Goal: Task Accomplishment & Management: Use online tool/utility

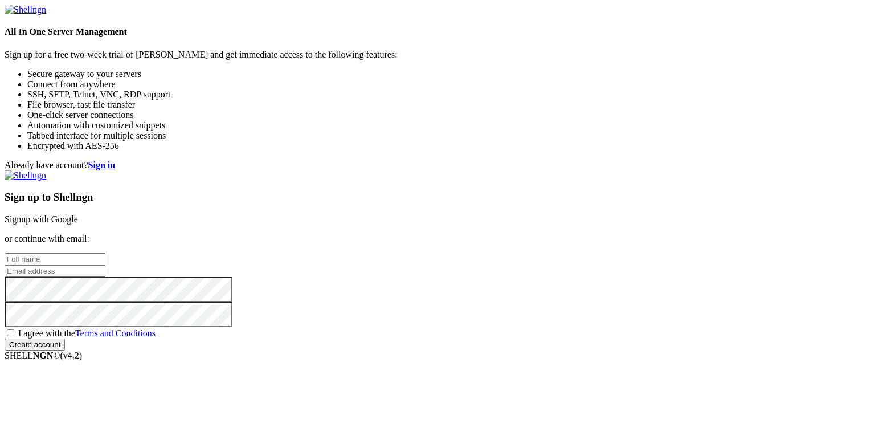
click at [78, 214] on link "Signup with Google" at bounding box center [41, 219] width 73 height 10
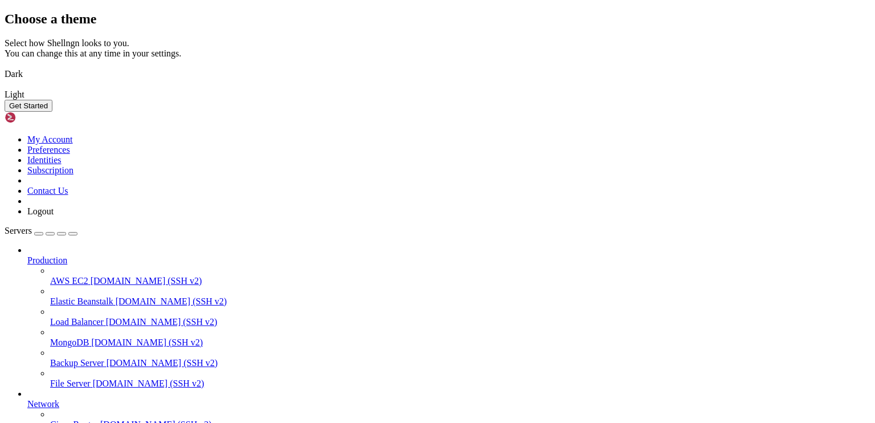
click at [52, 112] on button "Get Started" at bounding box center [29, 106] width 48 height 12
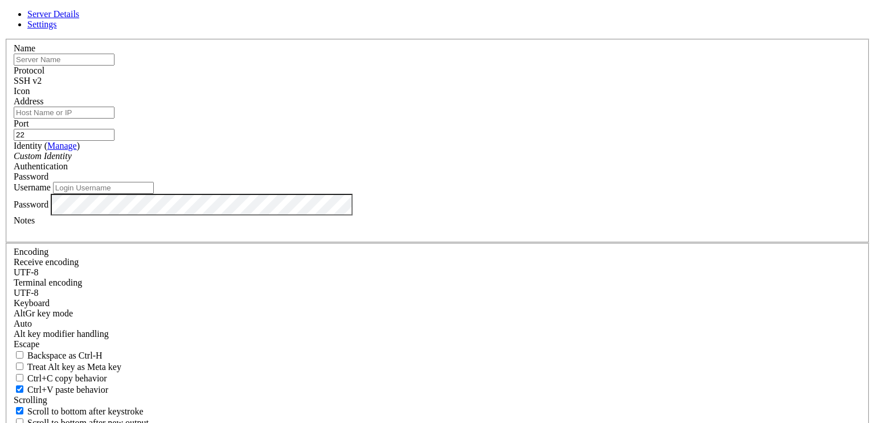
click at [114, 65] on input "text" at bounding box center [64, 60] width 101 height 12
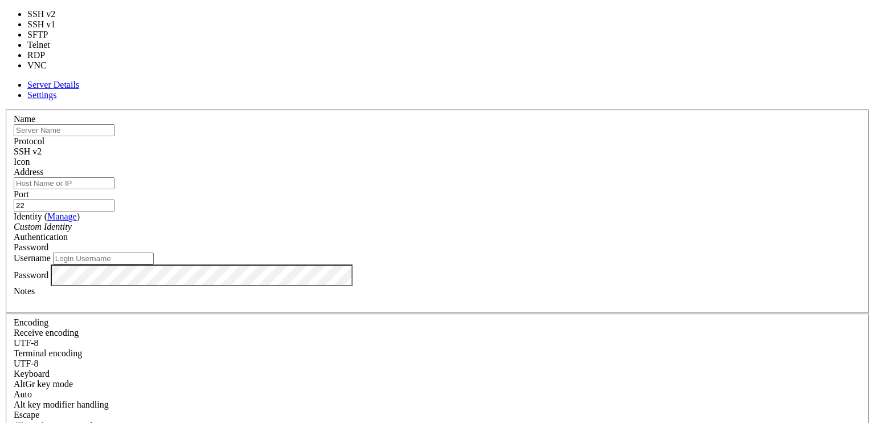
click at [511, 146] on div "SSH v2" at bounding box center [437, 151] width 847 height 10
type input "3389"
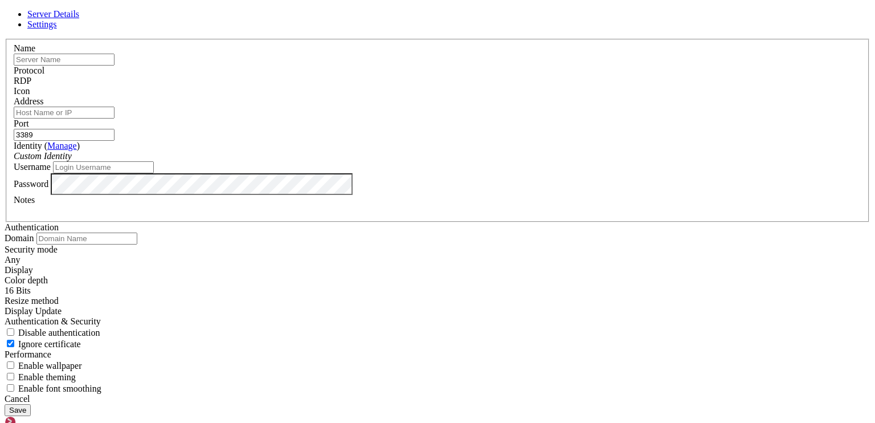
click at [114, 65] on input "text" at bounding box center [64, 60] width 101 height 12
type input "hamad"
click at [114, 118] on input "Address" at bounding box center [64, 113] width 101 height 12
paste input "[TECHNICAL_ID]"
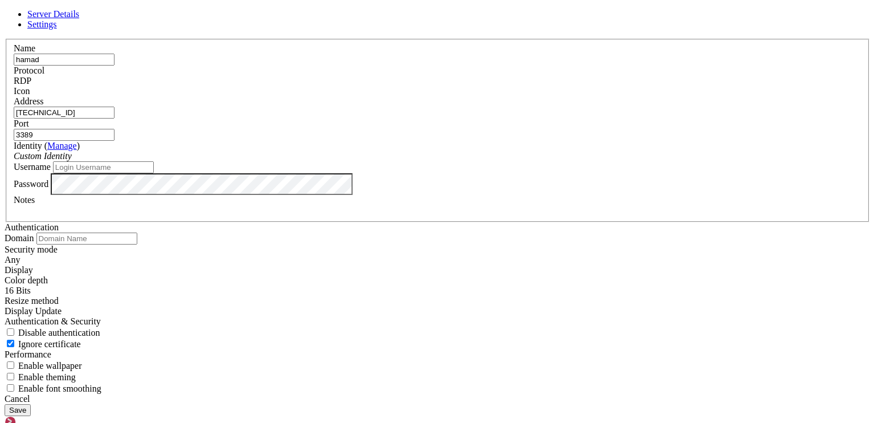
type input "[TECHNICAL_ID]"
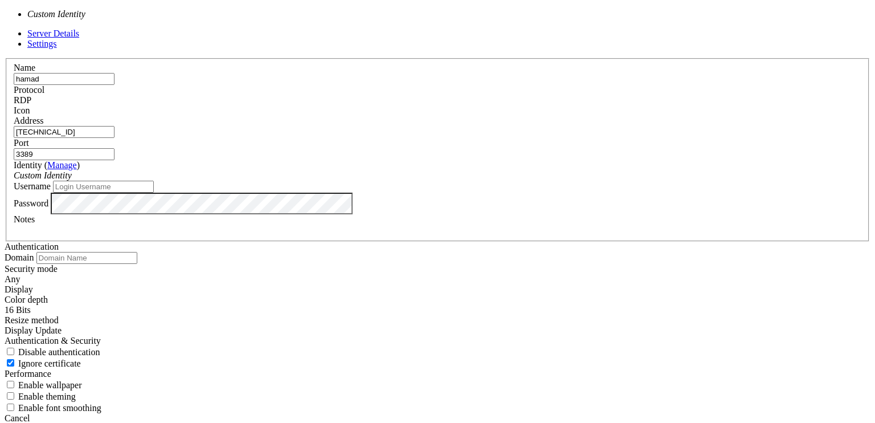
click at [433, 181] on div "Custom Identity" at bounding box center [437, 175] width 847 height 10
click at [154, 193] on input "Username" at bounding box center [103, 187] width 101 height 12
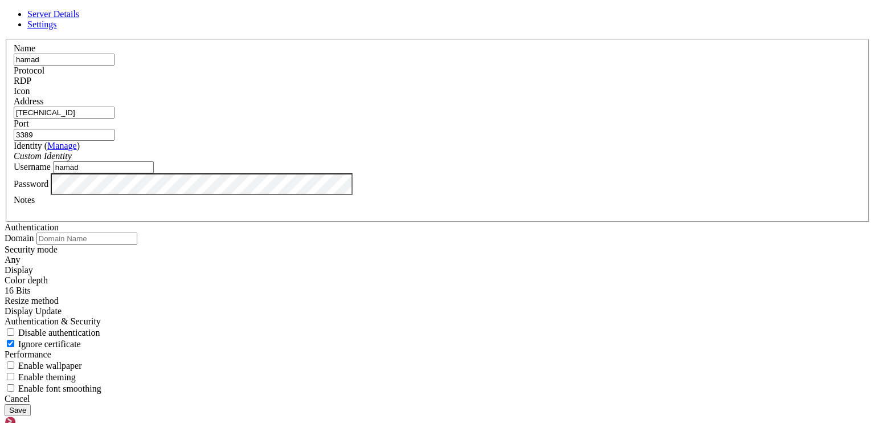
type input "hamad"
click at [5, 404] on button "Save" at bounding box center [18, 410] width 26 height 12
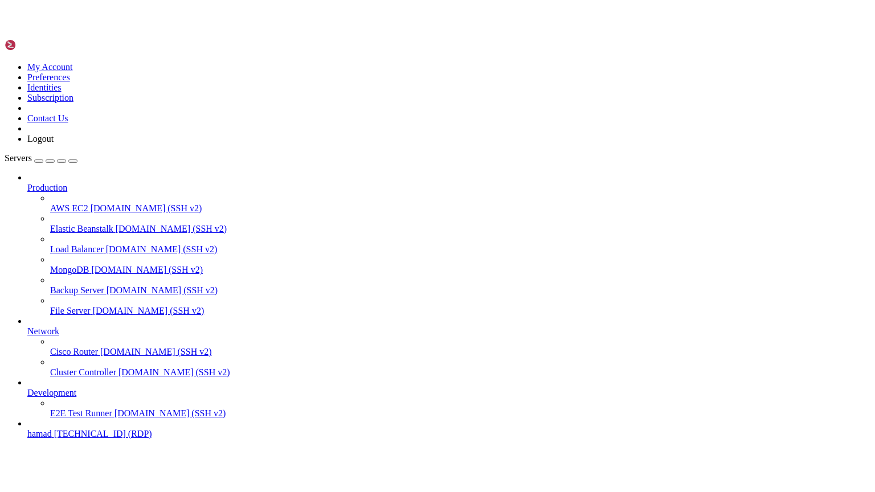
scroll to position [36, 0]
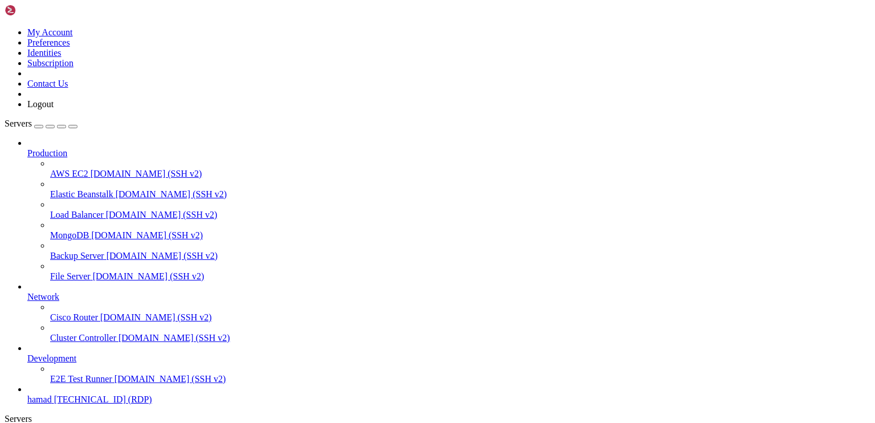
click at [82, 398] on span "[TECHNICAL_ID] (RDP)" at bounding box center [103, 399] width 98 height 10
click at [46, 394] on span "hamad" at bounding box center [39, 399] width 24 height 10
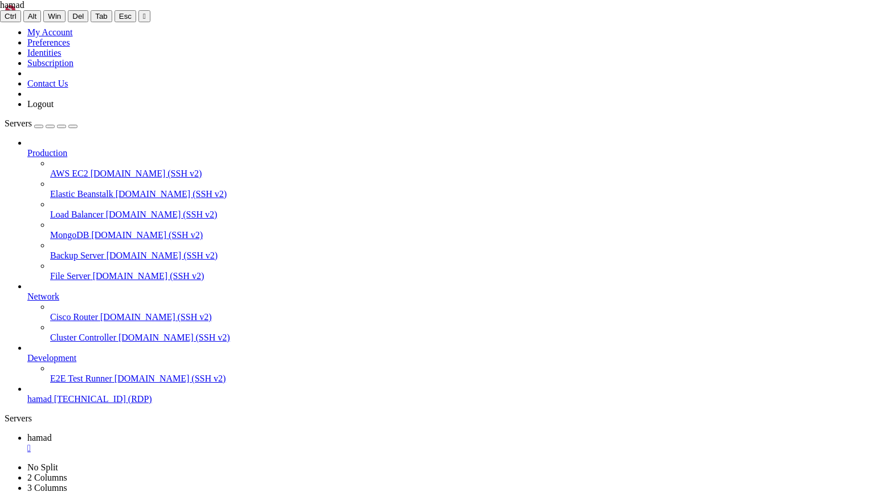
click at [0, 22] on icon at bounding box center [0, 22] width 0 height 0
click at [143, 16] on div "" at bounding box center [144, 16] width 3 height 9
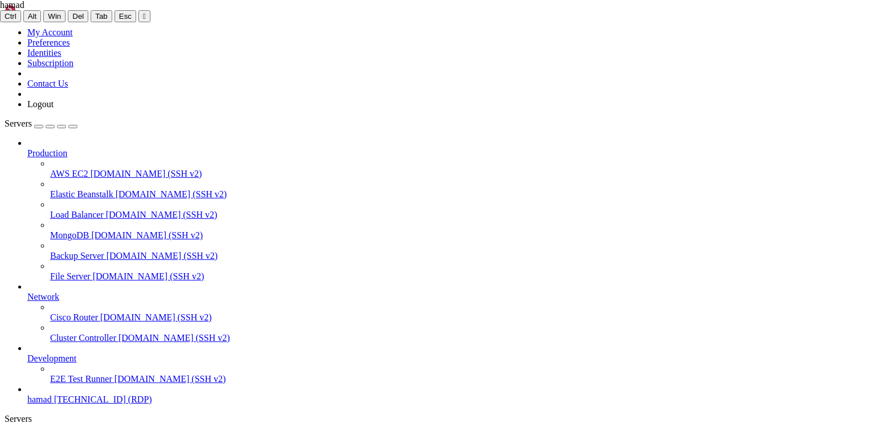
scroll to position [36, 0]
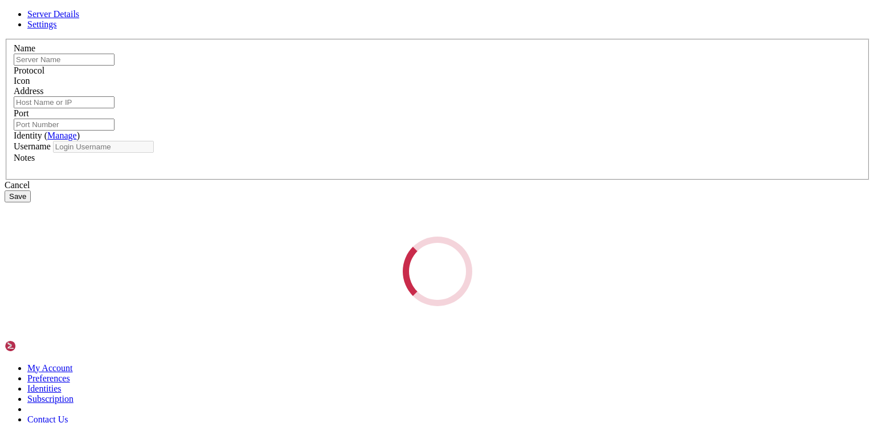
type input "hamad"
type input "[TECHNICAL_ID]"
type input "3389"
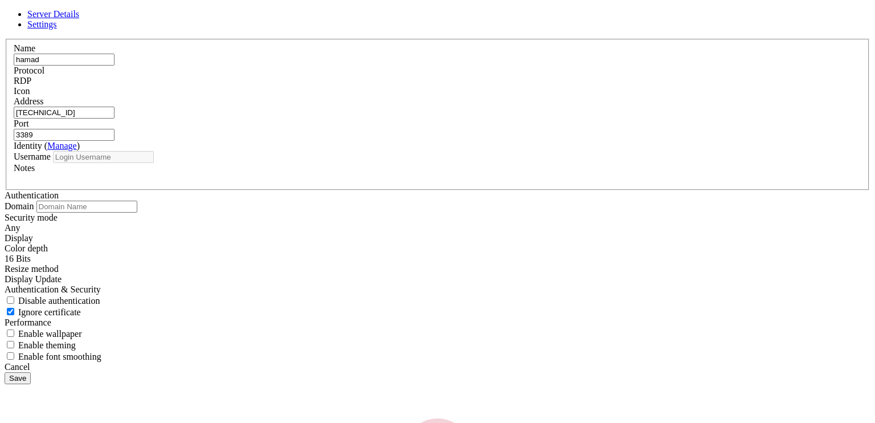
type input "hamad"
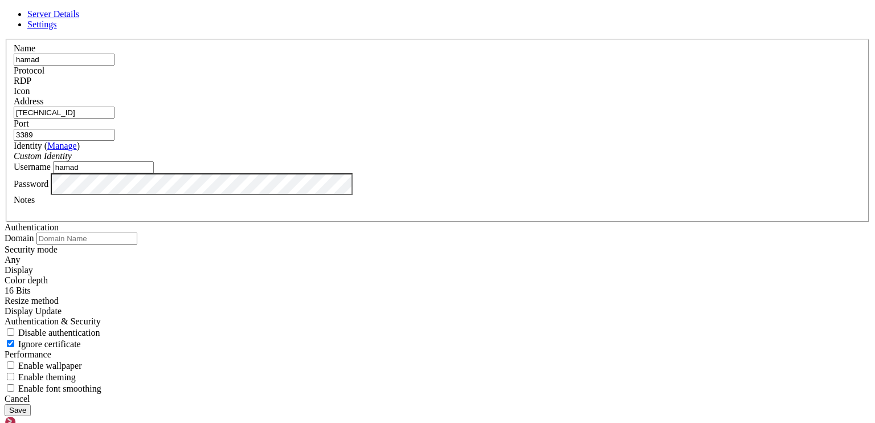
click at [57, 29] on span "Settings" at bounding box center [42, 24] width 30 height 10
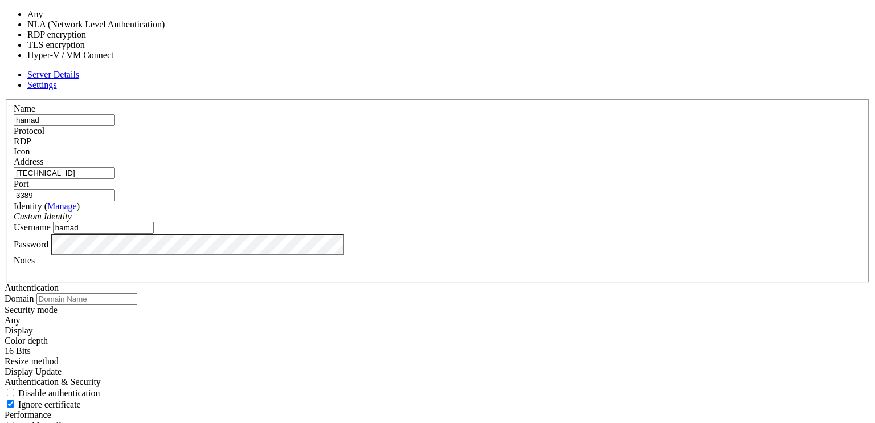
click at [362, 315] on div "Any" at bounding box center [438, 320] width 866 height 10
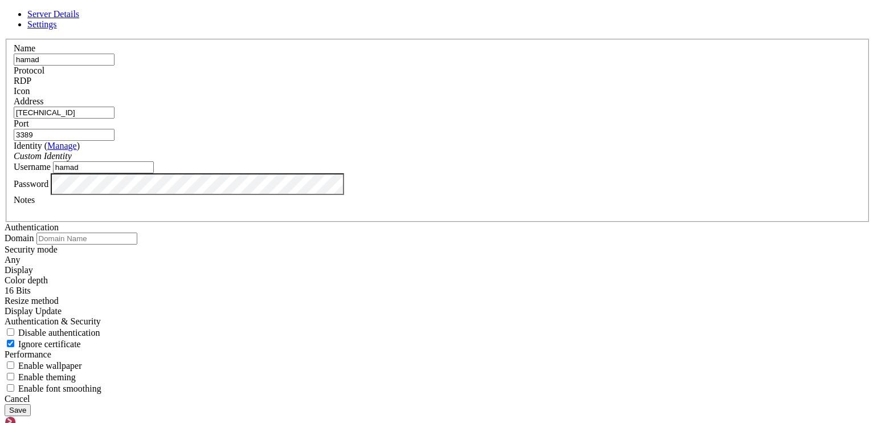
click at [353, 285] on div "16 Bits" at bounding box center [438, 290] width 866 height 10
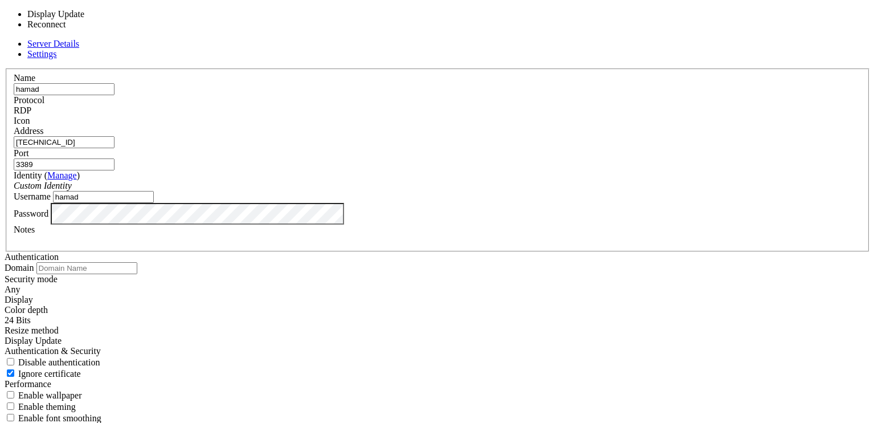
click at [353, 335] on div "Display Update" at bounding box center [438, 340] width 866 height 10
click at [427, 335] on div "Display Update" at bounding box center [438, 340] width 866 height 10
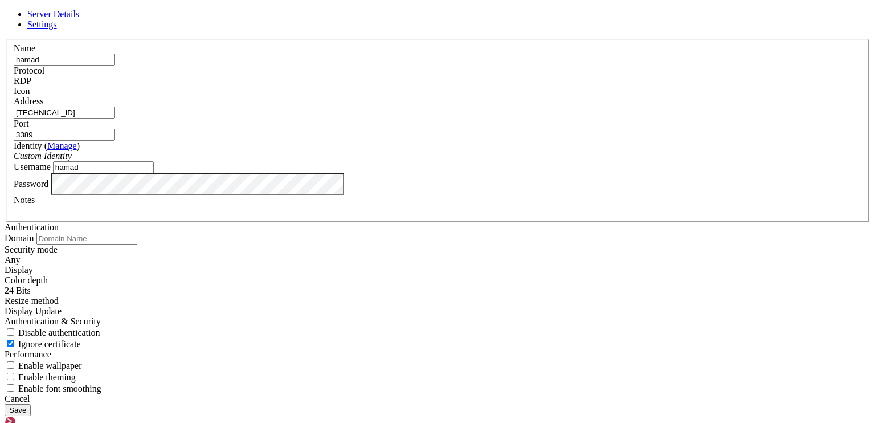
scroll to position [124, 0]
click at [82, 361] on span "Enable wallpaper" at bounding box center [50, 366] width 64 height 10
click at [14, 361] on input "Enable wallpaper" at bounding box center [10, 364] width 7 height 7
checkbox input "true"
click at [76, 372] on span "Enable theming" at bounding box center [47, 377] width 58 height 10
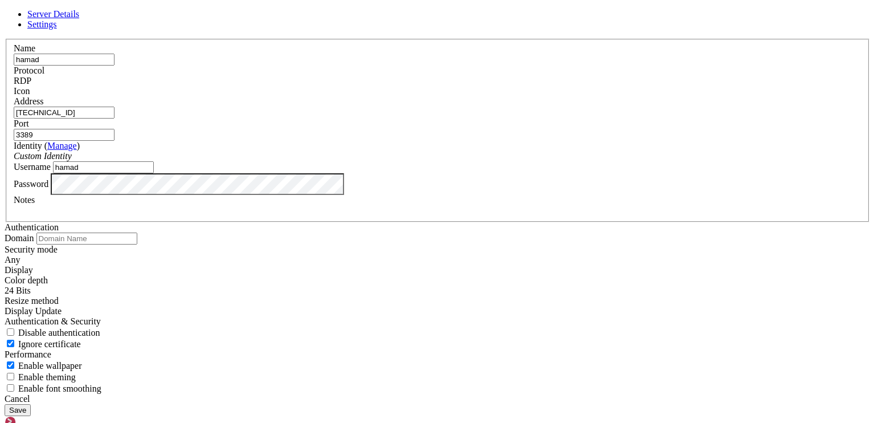
click at [14, 372] on input "Enable theming" at bounding box center [10, 375] width 7 height 7
checkbox input "true"
click at [101, 383] on label "Enable font smoothing" at bounding box center [53, 388] width 97 height 10
click at [14, 384] on input "Enable font smoothing" at bounding box center [10, 387] width 7 height 7
drag, startPoint x: 336, startPoint y: 329, endPoint x: 335, endPoint y: 314, distance: 14.8
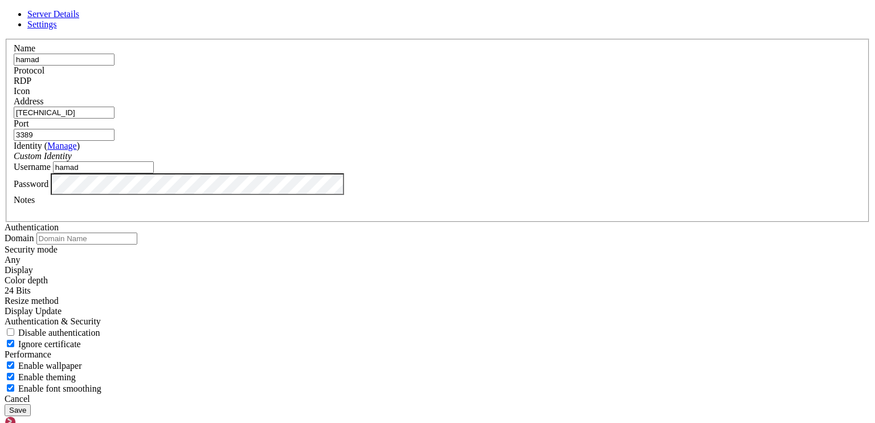
click at [101, 383] on span "Enable font smoothing" at bounding box center [59, 388] width 83 height 10
click at [14, 384] on input "Enable font smoothing" at bounding box center [10, 387] width 7 height 7
checkbox input "false"
click at [337, 371] on div "Enable theming" at bounding box center [438, 376] width 866 height 11
click at [76, 372] on span "Enable theming" at bounding box center [47, 377] width 58 height 10
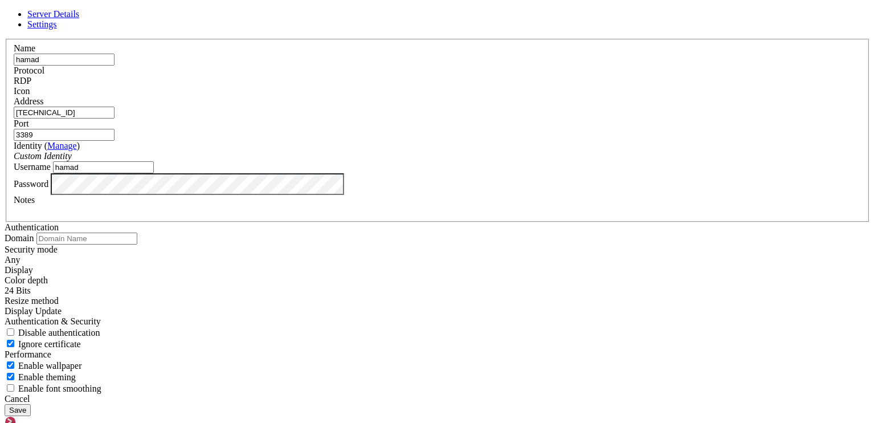
click at [14, 372] on input "Enable theming" at bounding box center [10, 375] width 7 height 7
checkbox input "false"
click at [82, 361] on span "Enable wallpaper" at bounding box center [50, 366] width 64 height 10
click at [14, 361] on input "Enable wallpaper" at bounding box center [10, 364] width 7 height 7
checkbox input "false"
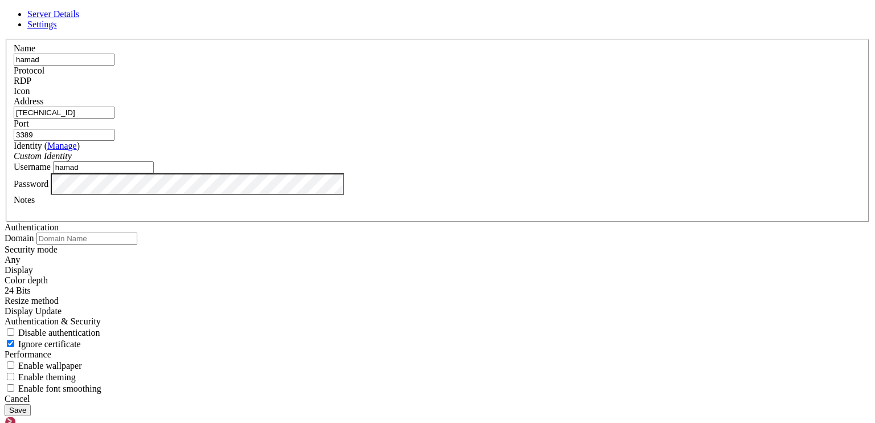
click at [31, 404] on button "Save" at bounding box center [18, 410] width 26 height 12
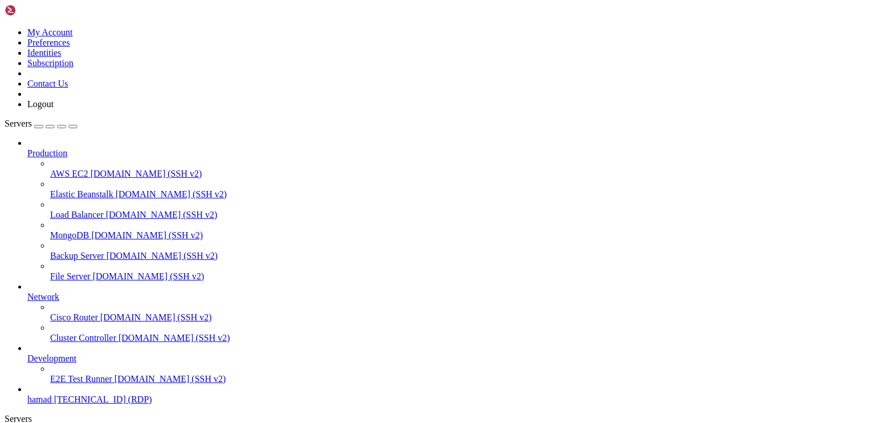
click at [54, 395] on span "[TECHNICAL_ID] (RDP)" at bounding box center [103, 399] width 98 height 10
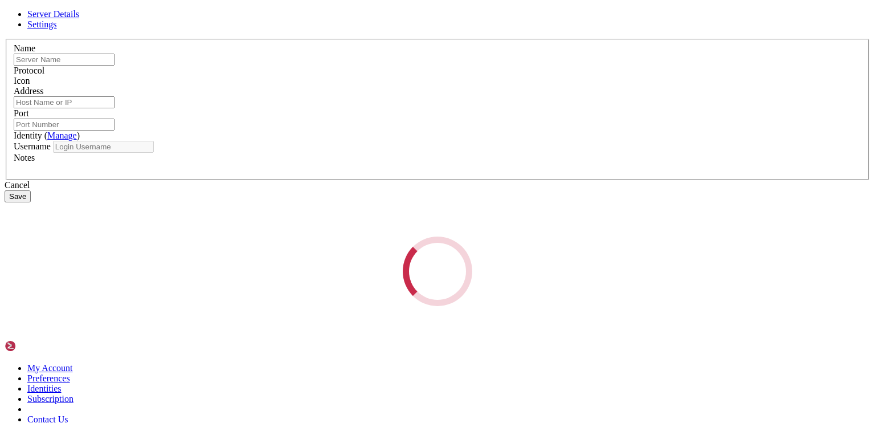
type input "hamad"
type input "[TECHNICAL_ID]"
type input "3389"
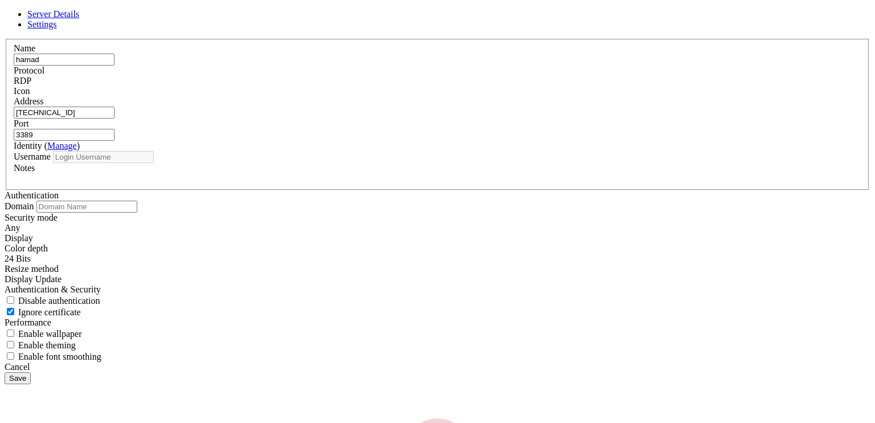
type input "hamad"
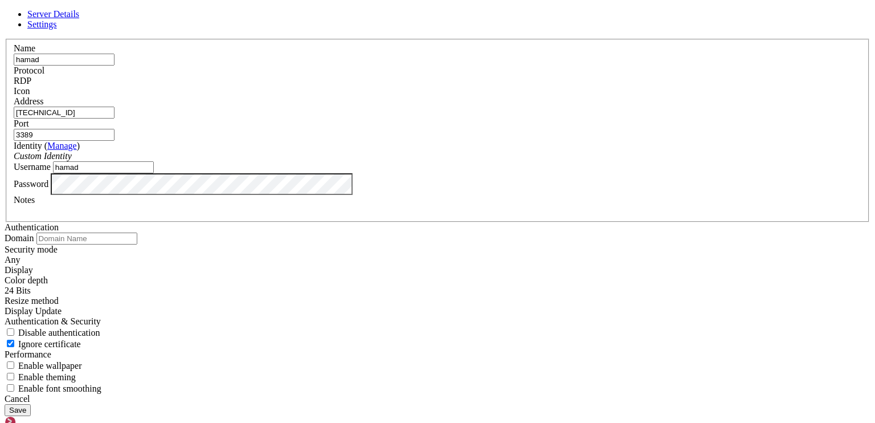
click at [57, 29] on span "Settings" at bounding box center [42, 24] width 30 height 10
click at [346, 255] on div "Any" at bounding box center [438, 260] width 866 height 10
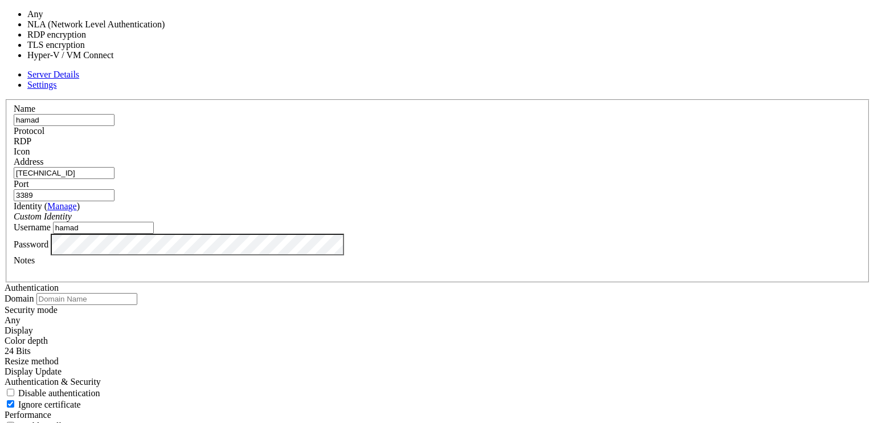
click at [538, 282] on div "Authentication Domain Security mode Any Display Color depth 24 Bits" at bounding box center [438, 367] width 866 height 171
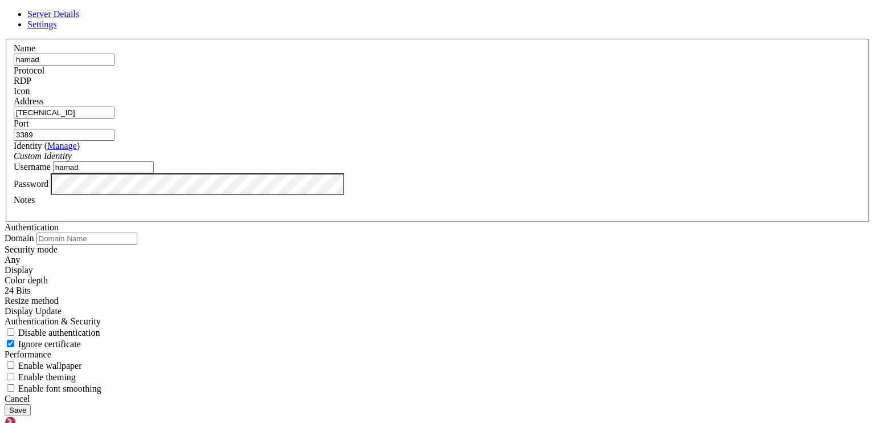
scroll to position [0, 0]
click at [406, 296] on div "Resize method Display Update" at bounding box center [438, 306] width 866 height 21
click at [402, 306] on div "Display Update" at bounding box center [438, 311] width 866 height 10
click at [100, 327] on span "Disable authentication" at bounding box center [59, 332] width 82 height 10
click at [14, 328] on input "Disable authentication" at bounding box center [10, 331] width 7 height 7
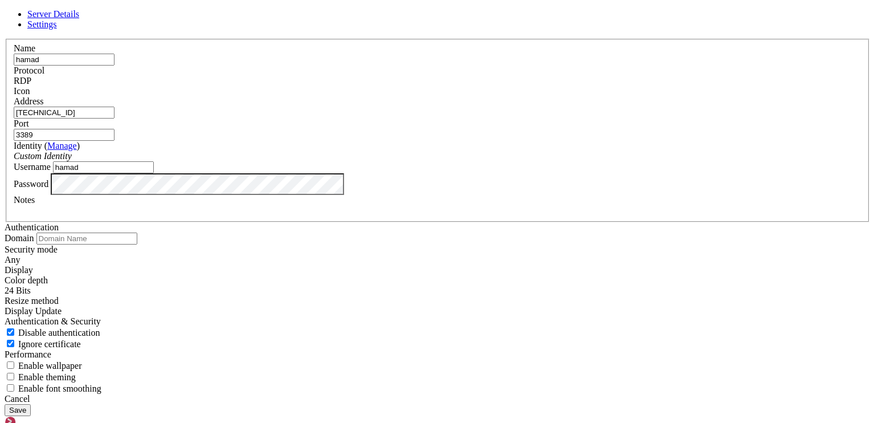
click at [100, 327] on span "Disable authentication" at bounding box center [59, 332] width 82 height 10
click at [14, 328] on input "Disable authentication" at bounding box center [10, 331] width 7 height 7
checkbox input "false"
click at [82, 361] on span "Enable wallpaper" at bounding box center [50, 366] width 64 height 10
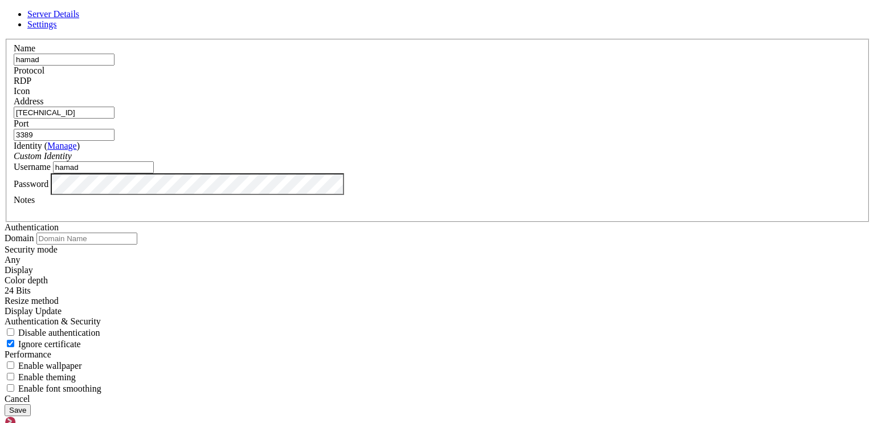
click at [14, 361] on input "Enable wallpaper" at bounding box center [10, 364] width 7 height 7
checkbox input "true"
click at [76, 372] on span "Enable theming" at bounding box center [47, 377] width 58 height 10
click at [14, 372] on input "Enable theming" at bounding box center [10, 375] width 7 height 7
checkbox input "true"
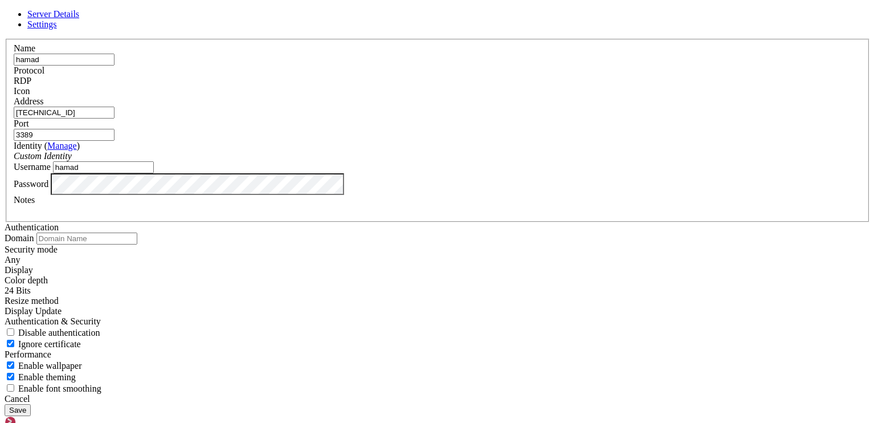
click at [101, 383] on span "Enable font smoothing" at bounding box center [59, 388] width 83 height 10
click at [14, 384] on input "Enable font smoothing" at bounding box center [10, 387] width 7 height 7
checkbox input "true"
click at [31, 404] on button "Save" at bounding box center [18, 410] width 26 height 12
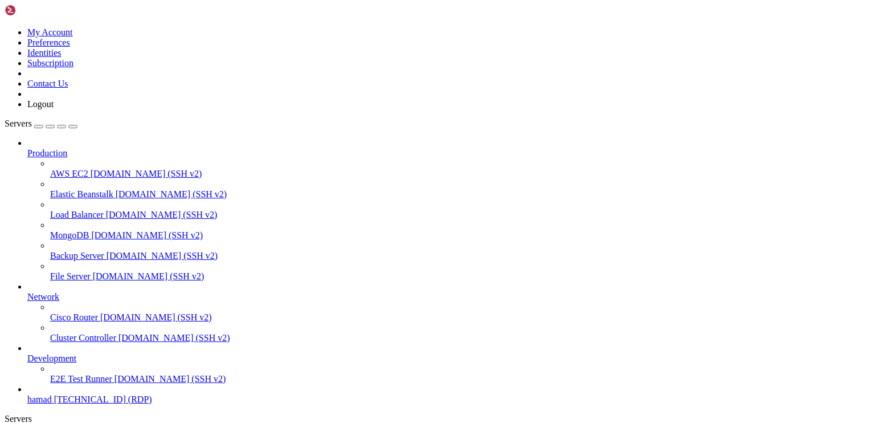
scroll to position [36, 0]
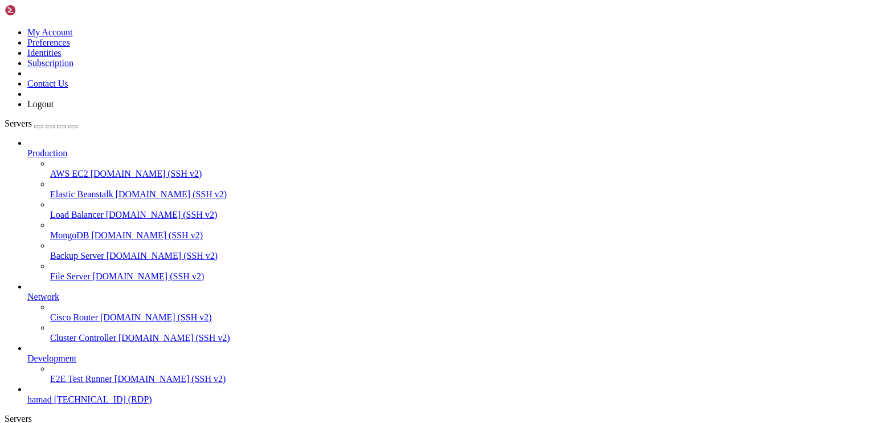
click at [91, 169] on span "[DOMAIN_NAME] (SSH v2)" at bounding box center [147, 174] width 112 height 10
click at [116, 189] on span "[DOMAIN_NAME] (SSH v2)" at bounding box center [172, 194] width 112 height 10
drag, startPoint x: 301, startPoint y: 13, endPoint x: 294, endPoint y: 21, distance: 10.5
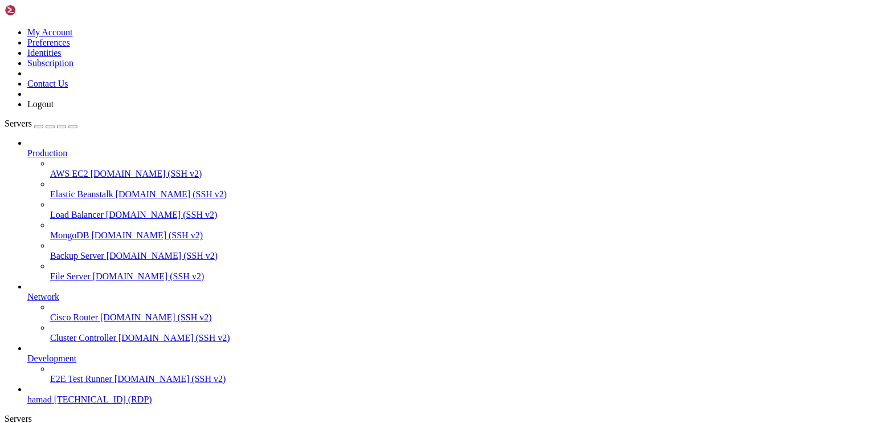
click at [87, 271] on span "File Server" at bounding box center [70, 276] width 40 height 10
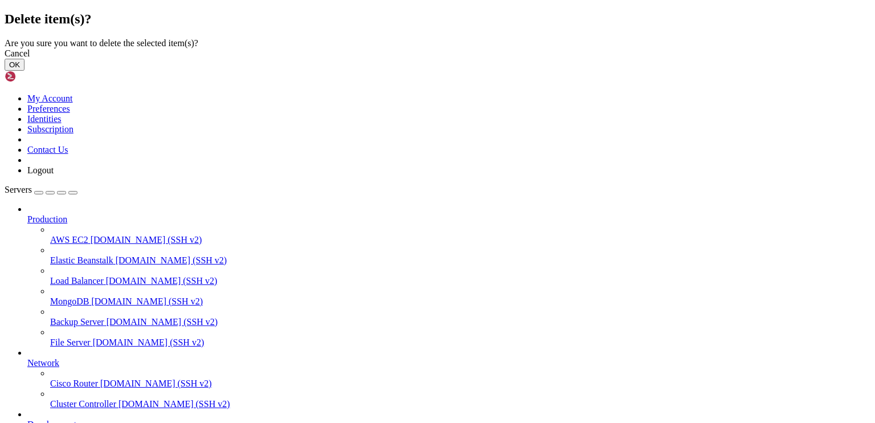
drag, startPoint x: 568, startPoint y: 248, endPoint x: 555, endPoint y: 297, distance: 50.0
click at [24, 71] on button "OK" at bounding box center [15, 65] width 20 height 12
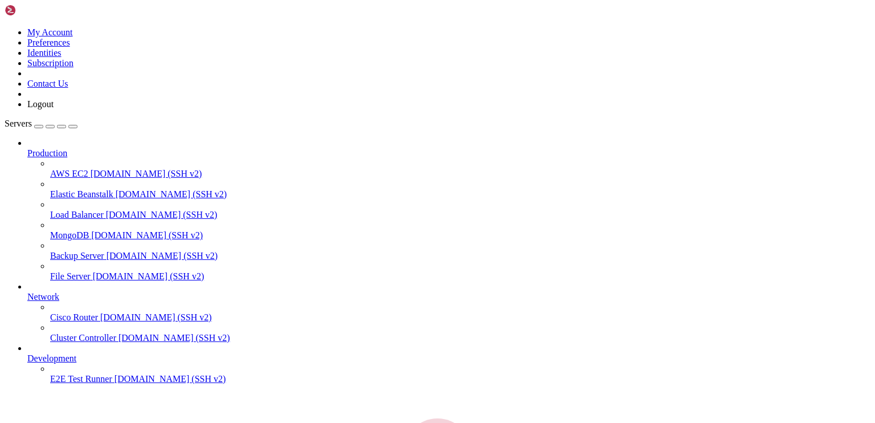
scroll to position [7, 0]
